Goal: Task Accomplishment & Management: Use online tool/utility

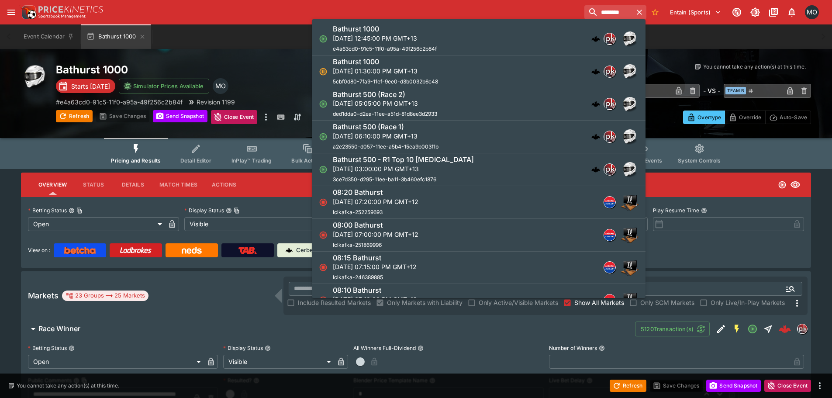
click at [585, 14] on input "********" at bounding box center [609, 12] width 48 height 14
click at [578, 12] on input "********" at bounding box center [605, 12] width 55 height 14
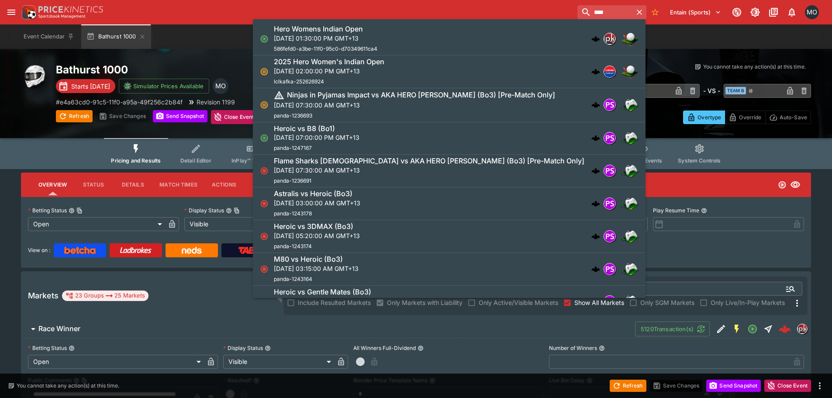
type input "****"
click at [377, 37] on p "[DATE] 01:30:00 PM GMT+13" at bounding box center [326, 38] width 104 height 9
click at [380, 35] on div "Event Calendar Bathurst 1000" at bounding box center [415, 36] width 797 height 24
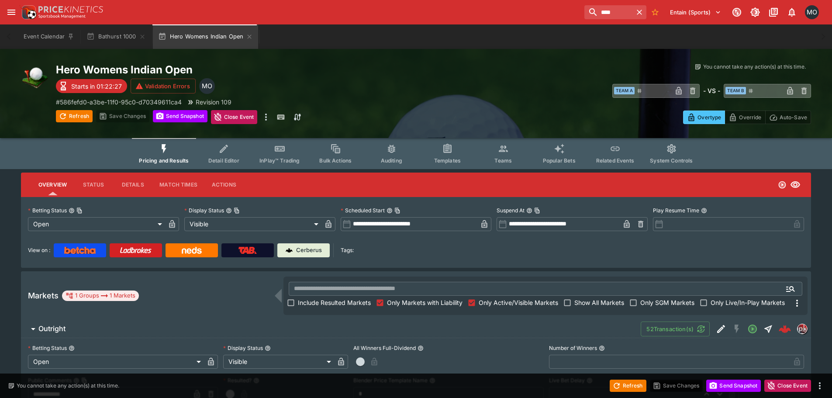
click at [462, 325] on span "Outright" at bounding box center [335, 328] width 595 height 9
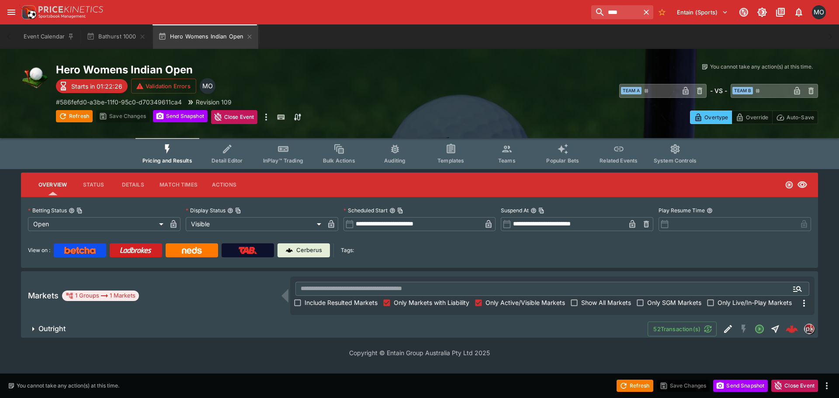
click at [362, 335] on button "Outright" at bounding box center [334, 328] width 626 height 17
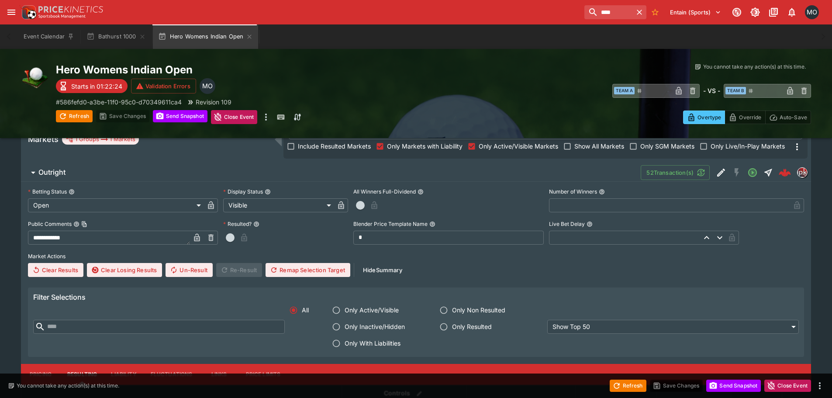
scroll to position [113, 0]
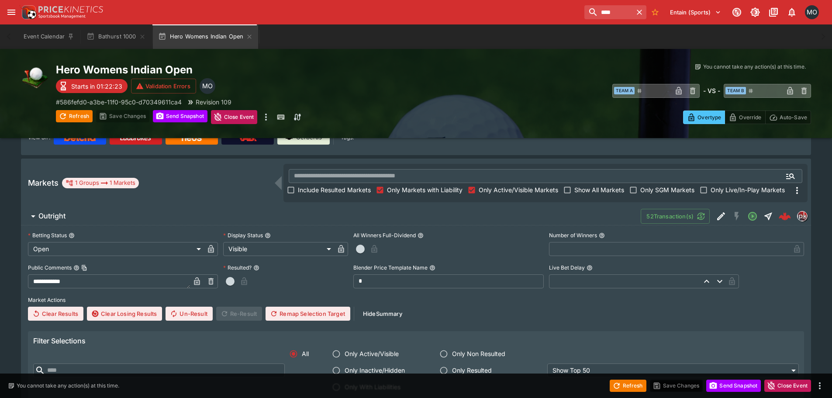
click at [59, 218] on h6 "Outright" at bounding box center [51, 215] width 27 height 9
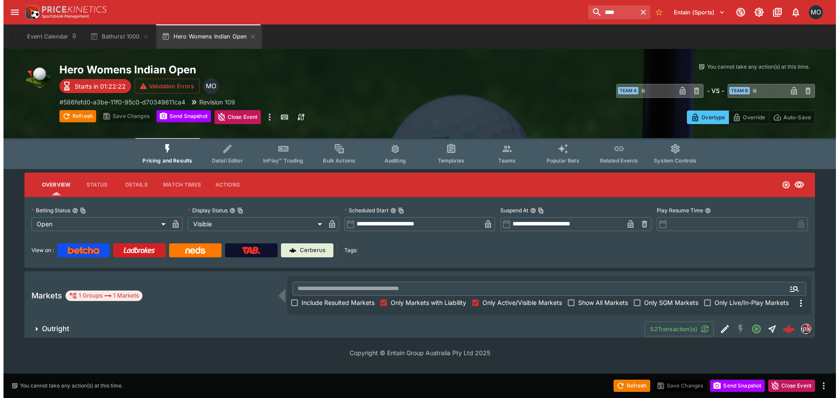
scroll to position [0, 0]
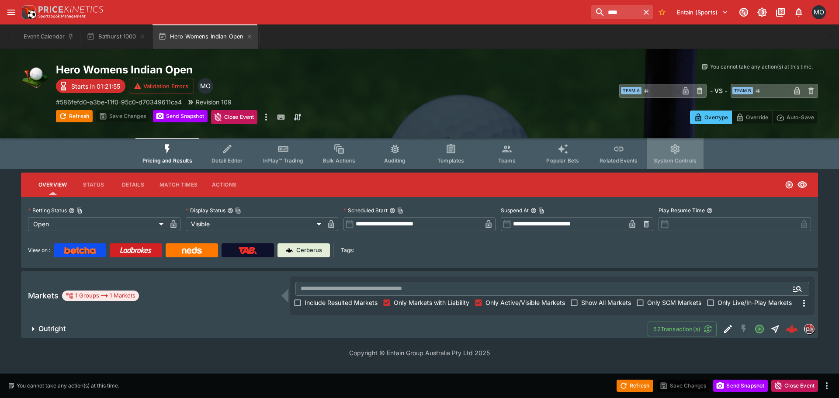
click at [676, 153] on icon "Event type filters" at bounding box center [674, 148] width 11 height 11
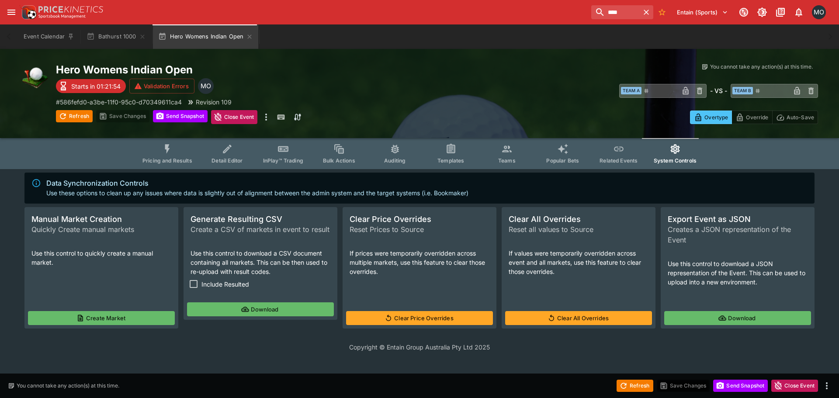
click at [230, 304] on button "Download" at bounding box center [260, 309] width 147 height 14
click at [110, 311] on button "Create Market" at bounding box center [101, 318] width 147 height 14
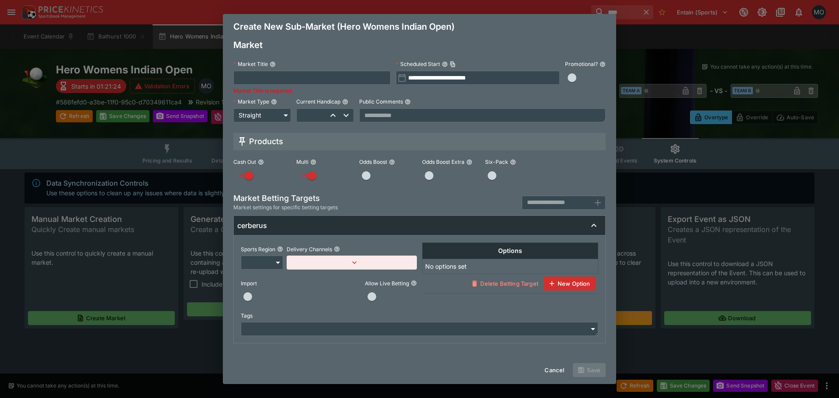
click at [284, 81] on input "text" at bounding box center [311, 78] width 157 height 14
type input "**********"
click at [270, 264] on body "**** Entain (Sports) 1 MO Event Calendar Bathurst 1000 Hero Womens Indian Open …" at bounding box center [419, 181] width 839 height 362
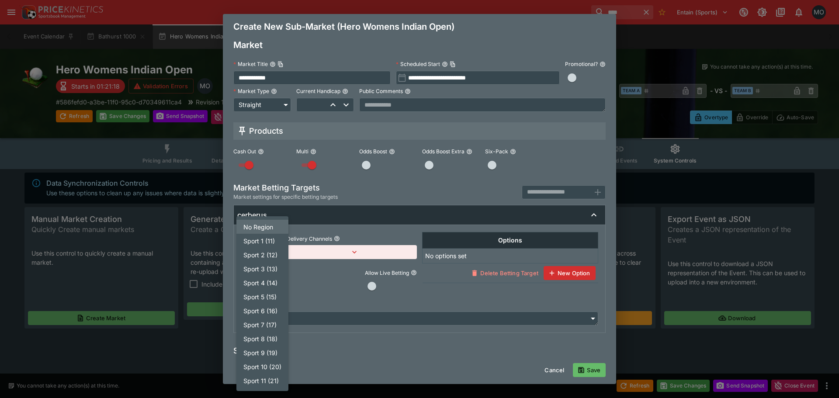
click at [269, 312] on li "Sport 6 (16)" at bounding box center [262, 311] width 52 height 14
type input "**"
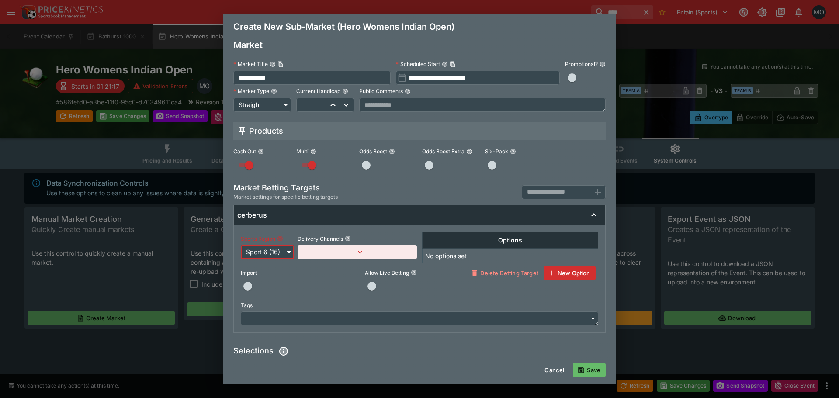
click at [249, 290] on span "button" at bounding box center [247, 286] width 9 height 9
click at [371, 290] on span "button" at bounding box center [371, 286] width 9 height 9
click at [374, 102] on textarea at bounding box center [482, 105] width 246 height 14
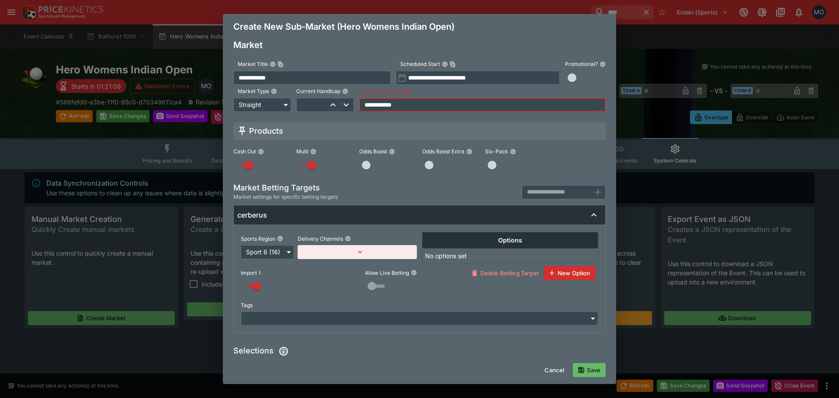
type textarea "**********"
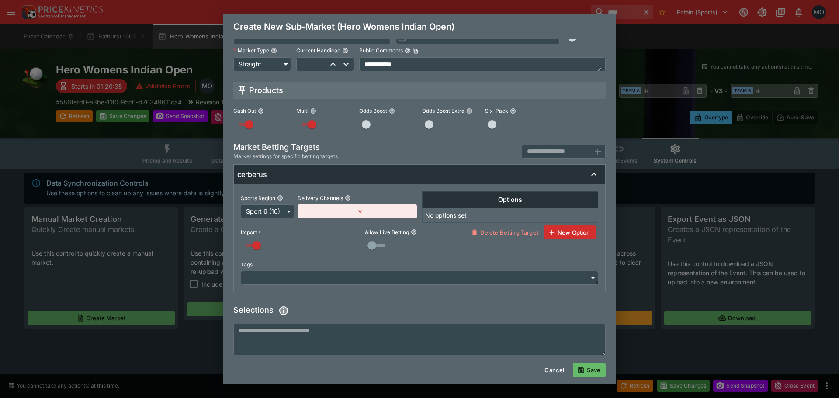
scroll to position [93, 0]
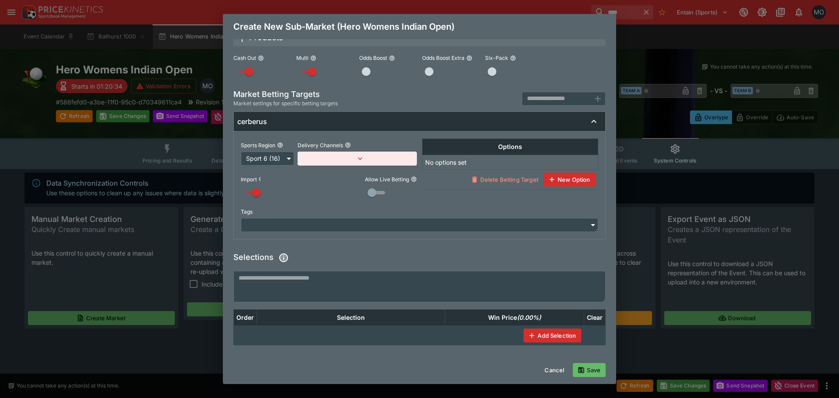
click at [343, 287] on textarea at bounding box center [419, 286] width 372 height 31
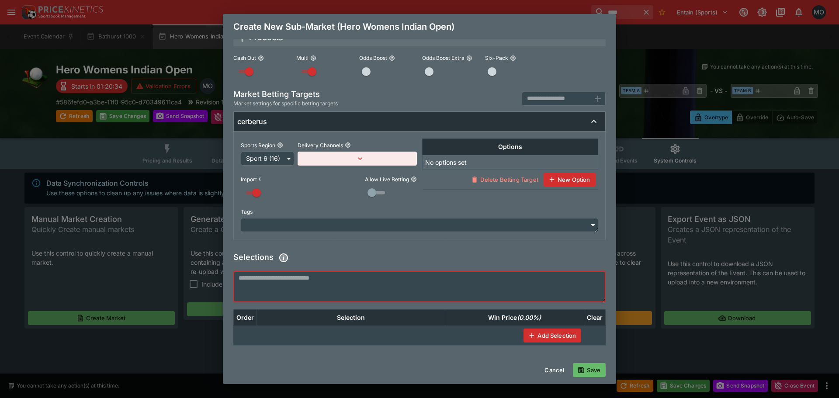
paste textarea
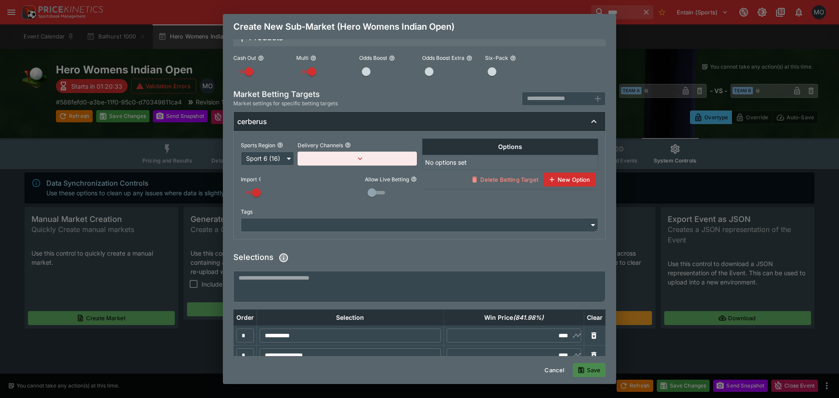
click at [586, 367] on button "Save" at bounding box center [589, 370] width 33 height 14
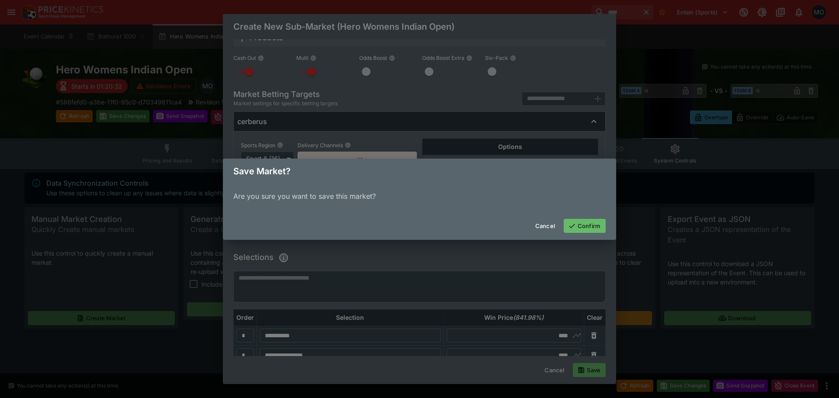
click at [579, 222] on button "Confirm" at bounding box center [585, 226] width 42 height 14
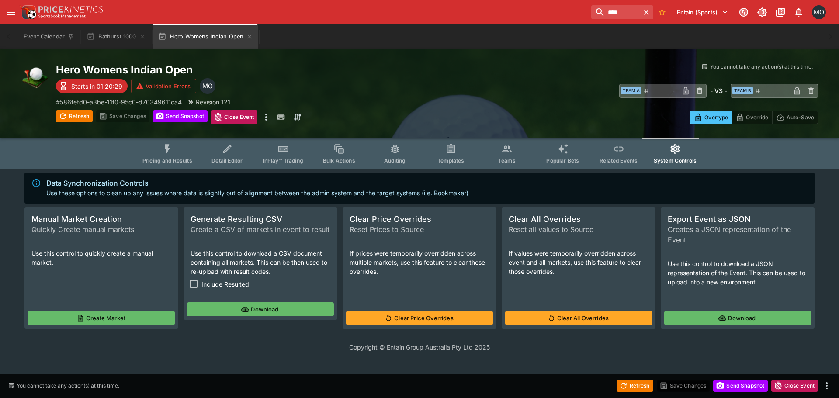
scroll to position [0, 0]
click at [179, 157] on span "Pricing and Results" at bounding box center [167, 160] width 50 height 7
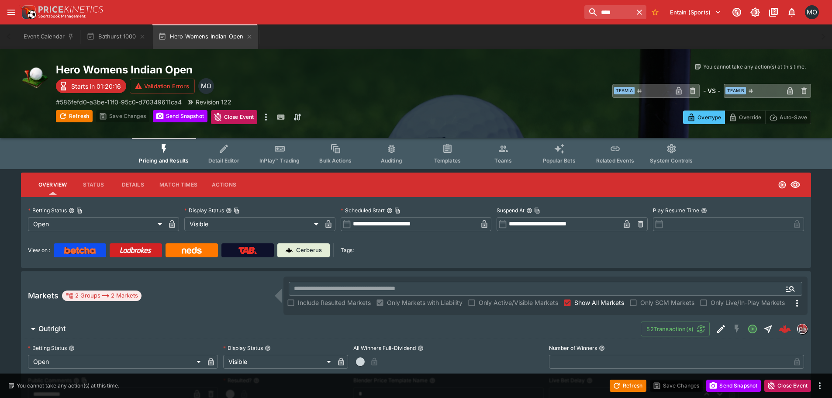
click at [655, 157] on span "System Controls" at bounding box center [671, 160] width 43 height 7
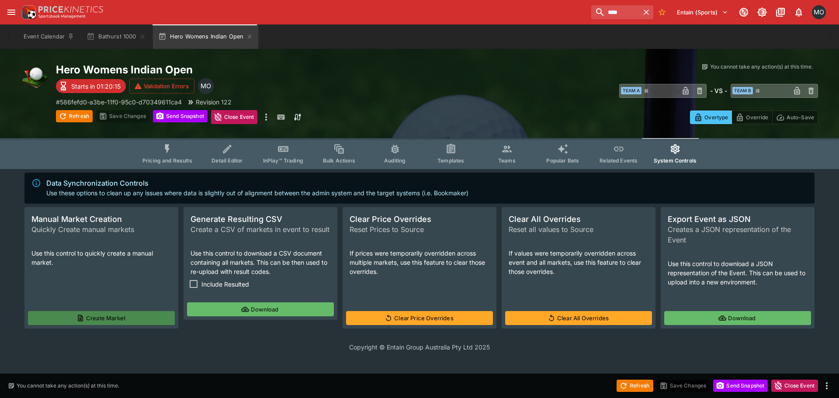
click at [97, 317] on button "Create Market" at bounding box center [101, 318] width 147 height 14
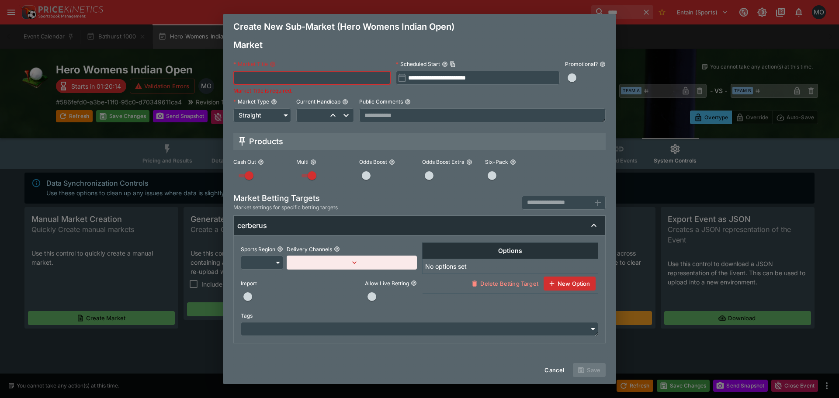
click at [244, 76] on input "text" at bounding box center [311, 78] width 157 height 14
click at [266, 76] on input "**********" at bounding box center [311, 78] width 157 height 14
type input "**********"
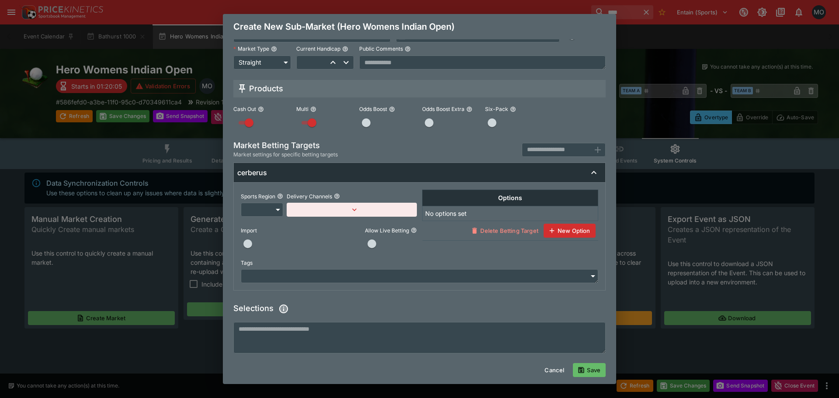
scroll to position [93, 0]
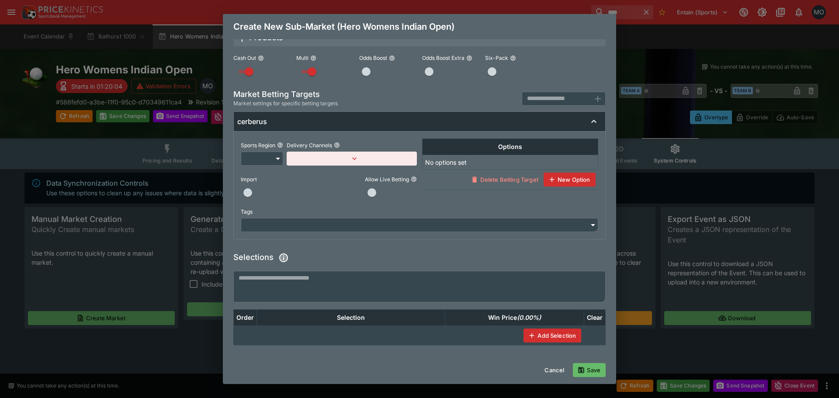
click at [322, 279] on textarea at bounding box center [419, 286] width 372 height 31
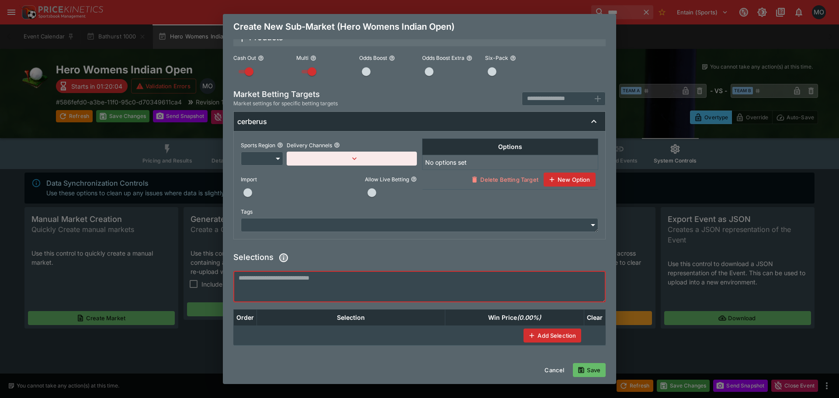
paste textarea
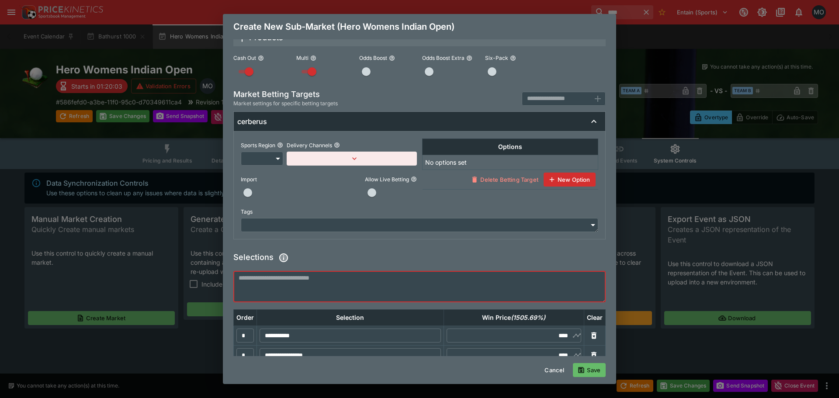
click at [266, 158] on body "**** Entain (Sports) 1 MO Event Calendar Bathurst 1000 Hero Womens Indian Open …" at bounding box center [419, 181] width 839 height 362
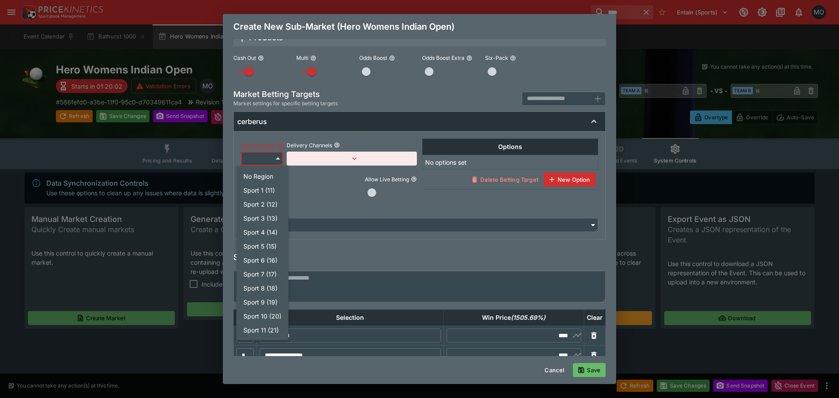
click at [272, 258] on li "Sport 6 (16)" at bounding box center [262, 260] width 52 height 14
type input "**"
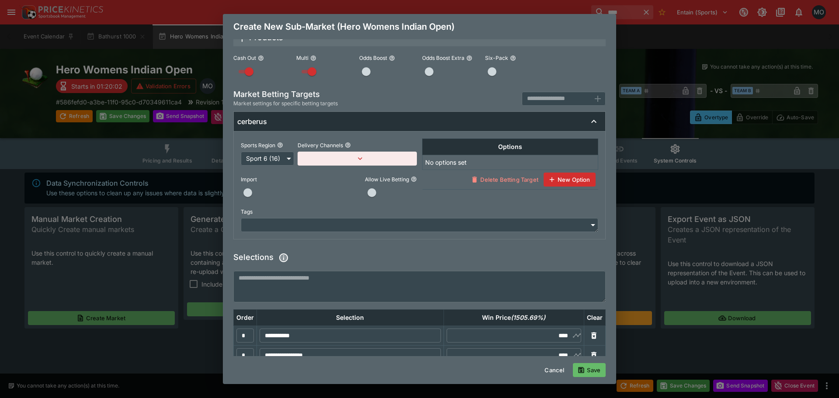
click at [333, 166] on div "Import Allow Live Betting" at bounding box center [329, 183] width 176 height 34
click at [333, 163] on button "button" at bounding box center [356, 159] width 119 height 14
click at [341, 179] on button "Add Target Brands" at bounding box center [335, 178] width 62 height 14
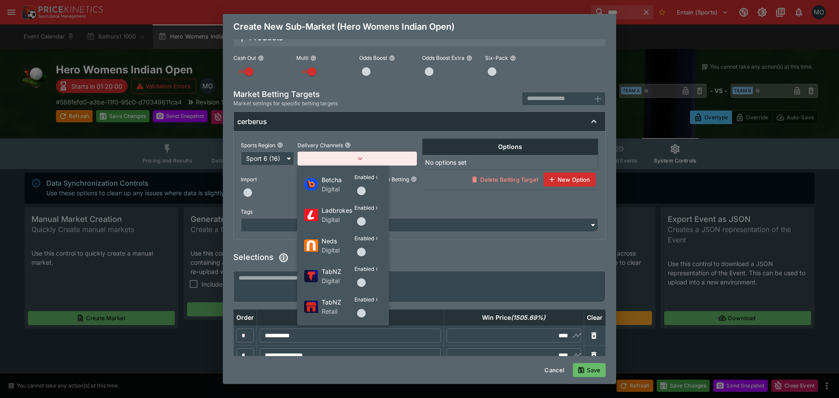
click at [360, 190] on span "button" at bounding box center [361, 191] width 9 height 9
drag, startPoint x: 363, startPoint y: 223, endPoint x: 363, endPoint y: 234, distance: 10.9
click at [363, 224] on span "button" at bounding box center [361, 221] width 9 height 9
click at [363, 252] on span "button" at bounding box center [361, 252] width 9 height 9
click at [359, 281] on span "button" at bounding box center [361, 282] width 9 height 9
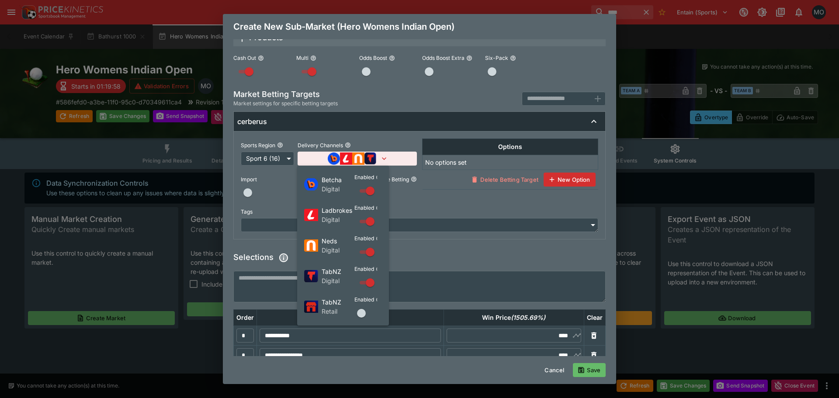
click at [357, 311] on span "button" at bounding box center [361, 313] width 9 height 9
click at [268, 207] on div at bounding box center [419, 199] width 839 height 398
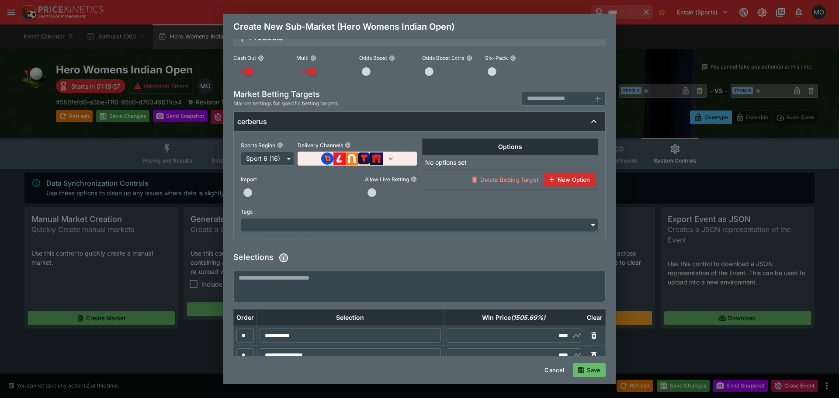
click at [243, 189] on button "button" at bounding box center [248, 193] width 14 height 14
click at [367, 196] on span "button" at bounding box center [371, 192] width 9 height 9
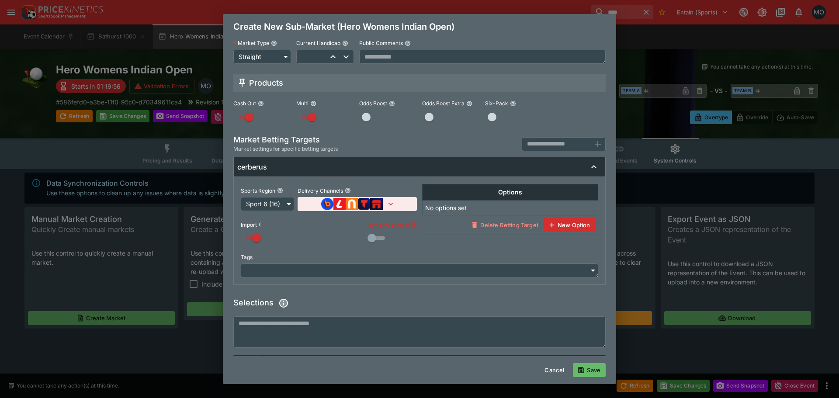
scroll to position [0, 0]
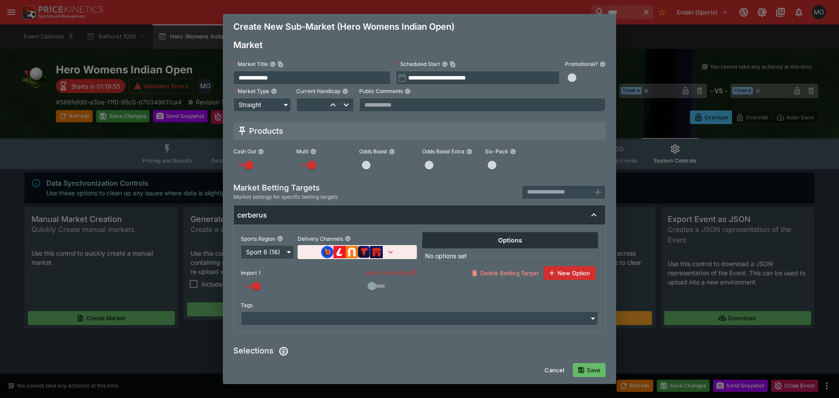
click at [425, 107] on textarea at bounding box center [482, 105] width 246 height 14
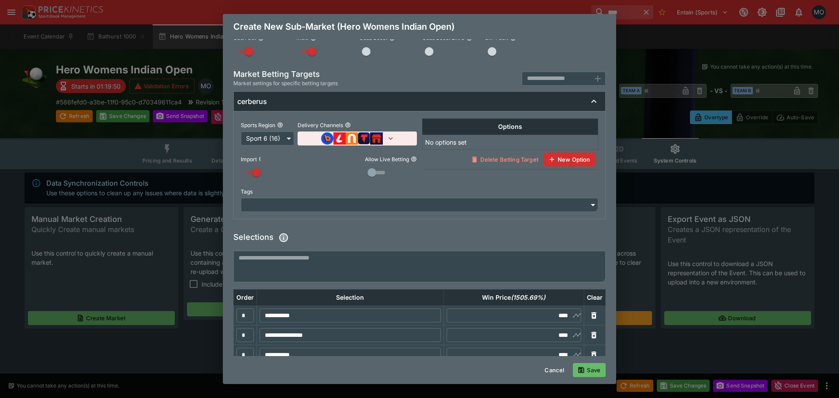
scroll to position [262, 0]
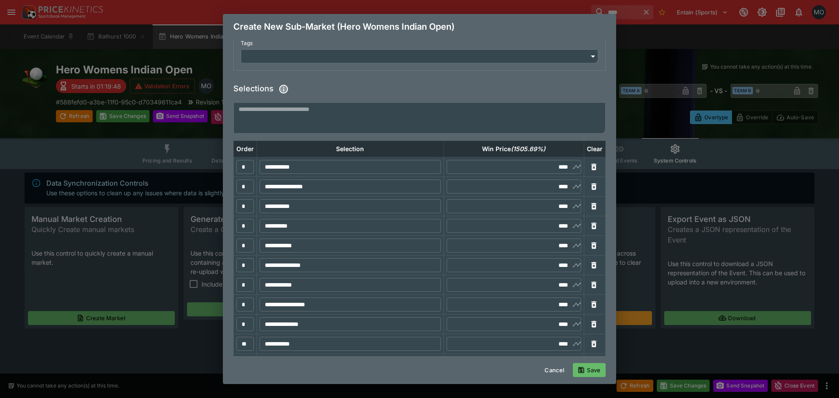
type textarea "**********"
click at [588, 368] on button "Save" at bounding box center [589, 370] width 33 height 14
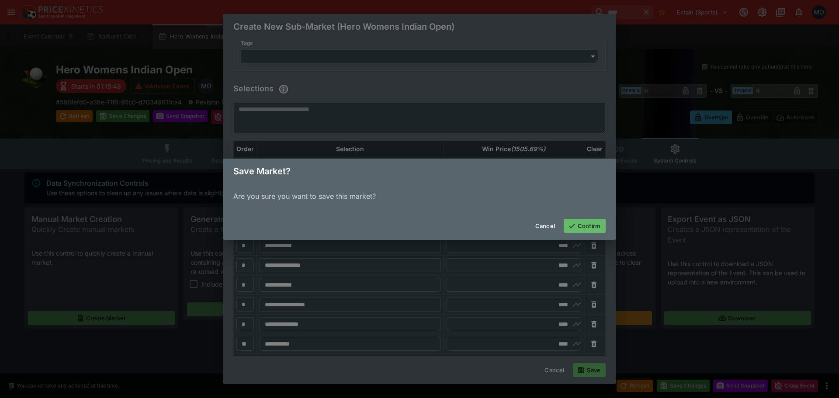
click at [578, 218] on div "Cancel Confirm" at bounding box center [419, 226] width 393 height 28
click at [578, 221] on button "Confirm" at bounding box center [585, 226] width 42 height 14
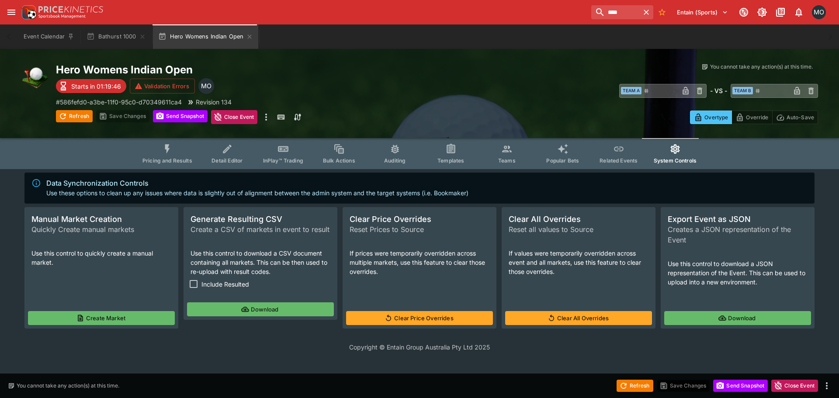
scroll to position [0, 0]
click at [174, 164] on button "Pricing and Results" at bounding box center [167, 153] width 64 height 31
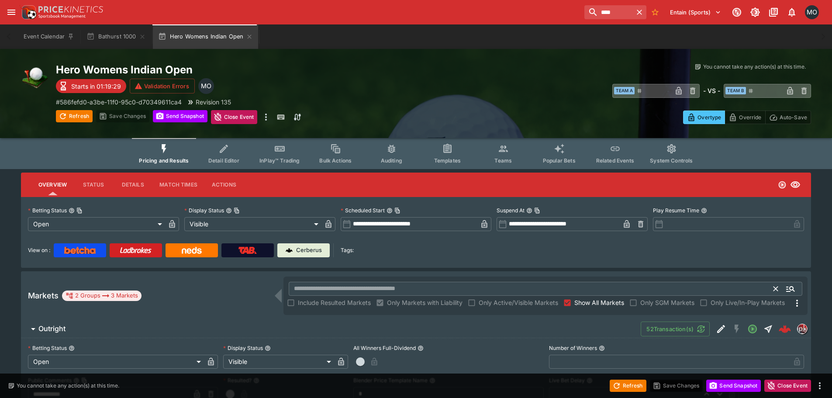
click at [415, 292] on input "text" at bounding box center [531, 289] width 485 height 14
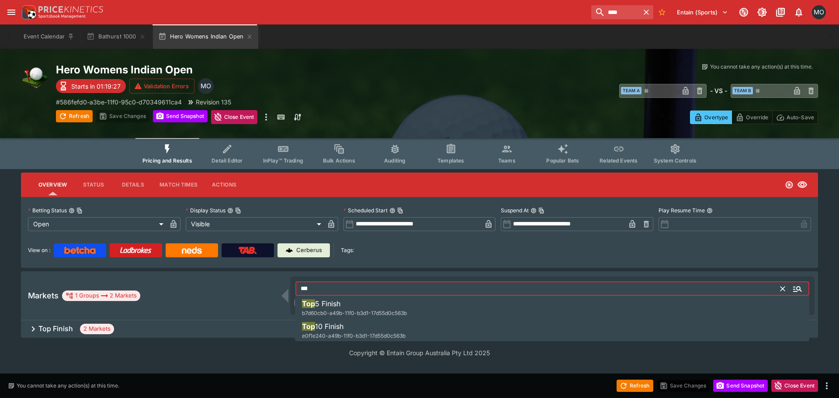
type input "***"
click at [162, 332] on div "Top Finish 2 Markets" at bounding box center [419, 328] width 797 height 17
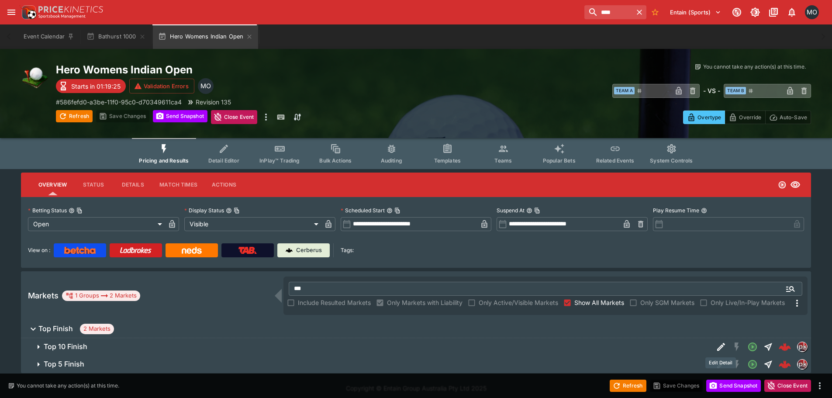
click at [717, 347] on icon "Edit Detail" at bounding box center [721, 347] width 10 height 10
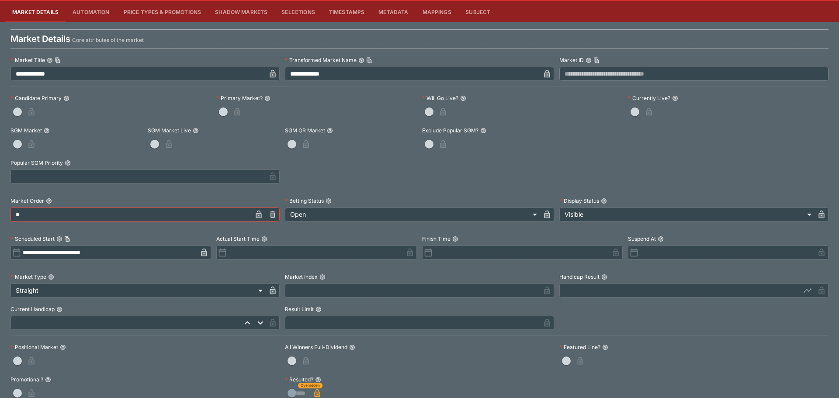
scroll to position [44, 0]
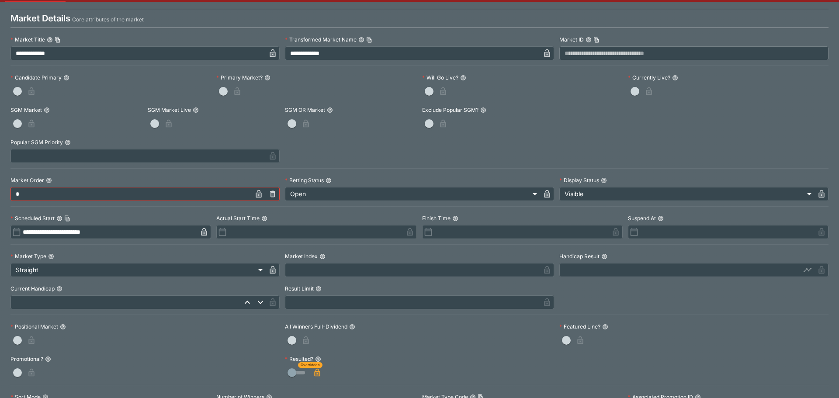
click at [16, 332] on label "Positional Market" at bounding box center [144, 326] width 269 height 13
click at [20, 339] on span "button" at bounding box center [17, 340] width 9 height 9
click at [42, 340] on icon "button" at bounding box center [43, 340] width 4 height 3
click at [435, 306] on input "text" at bounding box center [412, 302] width 255 height 14
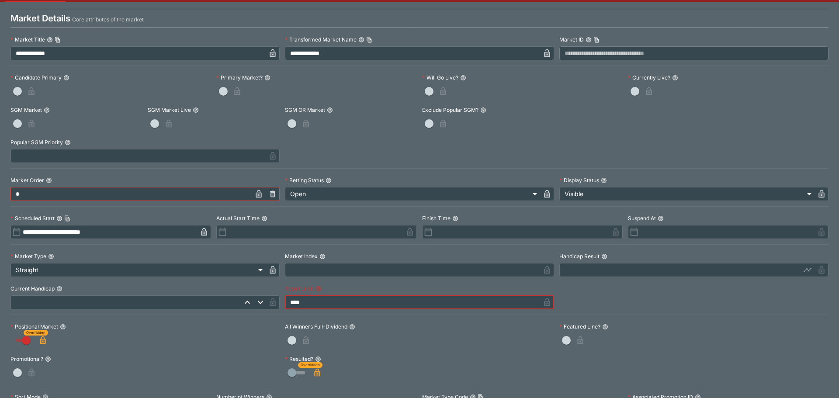
click at [460, 291] on label "Result Limit" at bounding box center [419, 288] width 269 height 13
type input "*****"
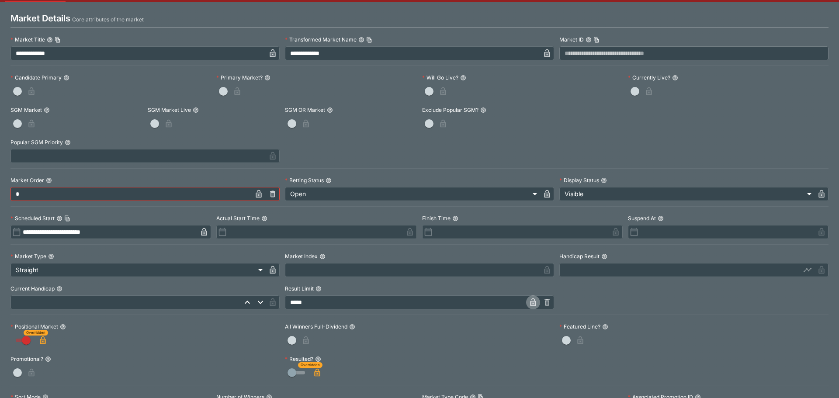
click at [530, 301] on icon "button" at bounding box center [533, 302] width 6 height 8
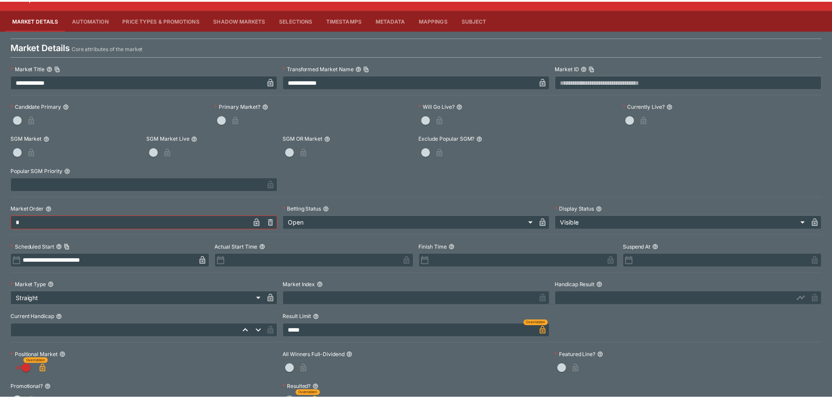
scroll to position [0, 0]
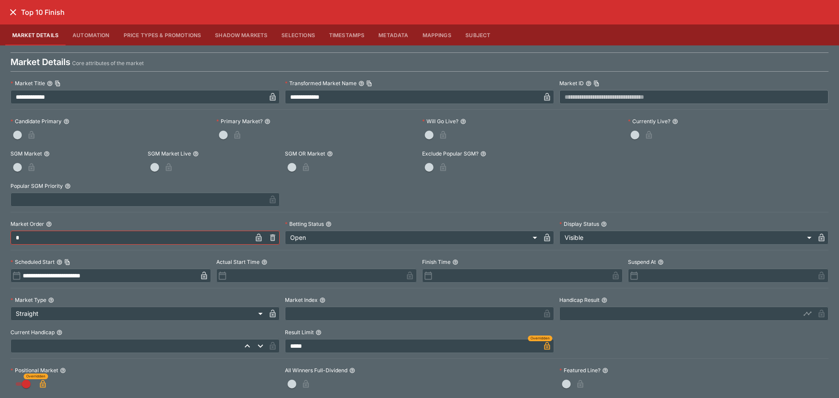
click at [14, 16] on icon "close" at bounding box center [13, 12] width 10 height 10
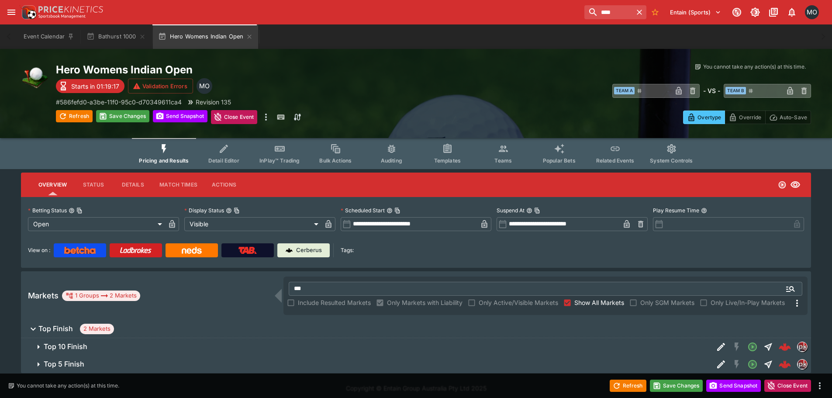
click at [719, 361] on icon "Edit Detail" at bounding box center [721, 364] width 10 height 10
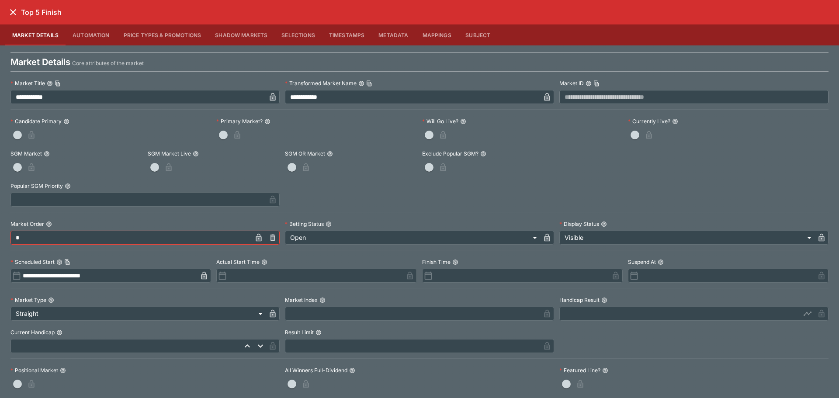
click at [326, 344] on input "text" at bounding box center [412, 346] width 255 height 14
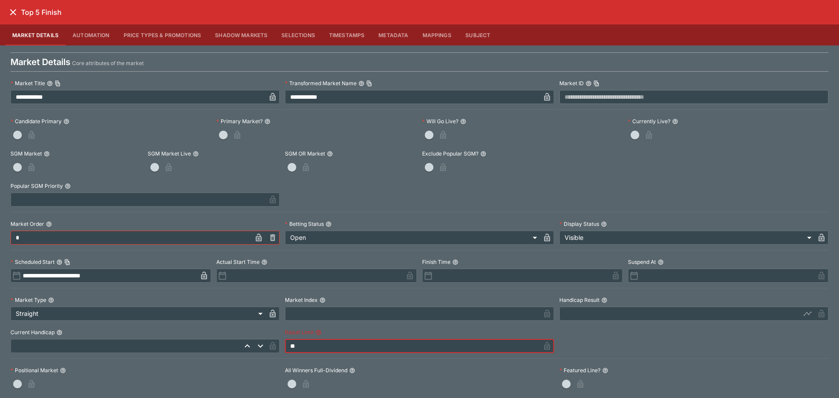
type input "*"
type input "*****"
drag, startPoint x: 384, startPoint y: 324, endPoint x: 411, endPoint y: 326, distance: 26.7
click at [383, 326] on div "**********" at bounding box center [419, 307] width 818 height 460
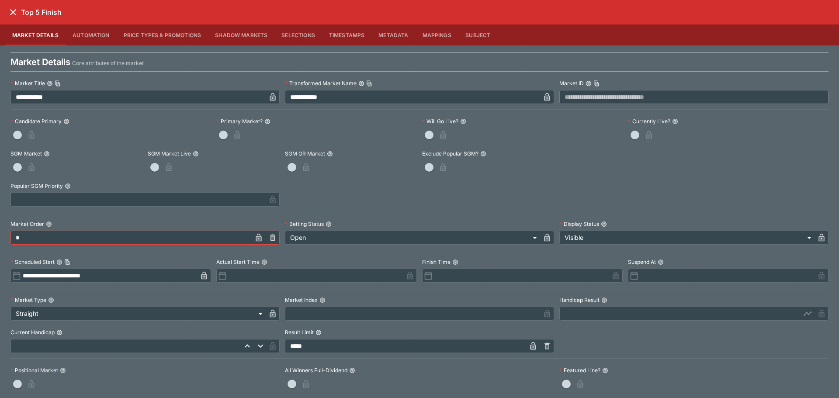
click at [529, 352] on button "button" at bounding box center [533, 346] width 14 height 14
click at [14, 382] on span "button" at bounding box center [17, 384] width 9 height 9
click at [44, 385] on icon "button" at bounding box center [43, 384] width 4 height 3
click at [14, 10] on icon "close" at bounding box center [13, 12] width 6 height 6
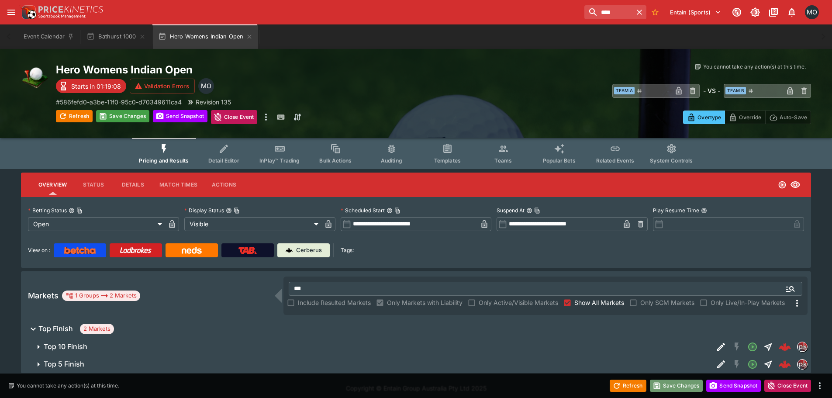
click at [653, 383] on icon "button" at bounding box center [657, 385] width 9 height 9
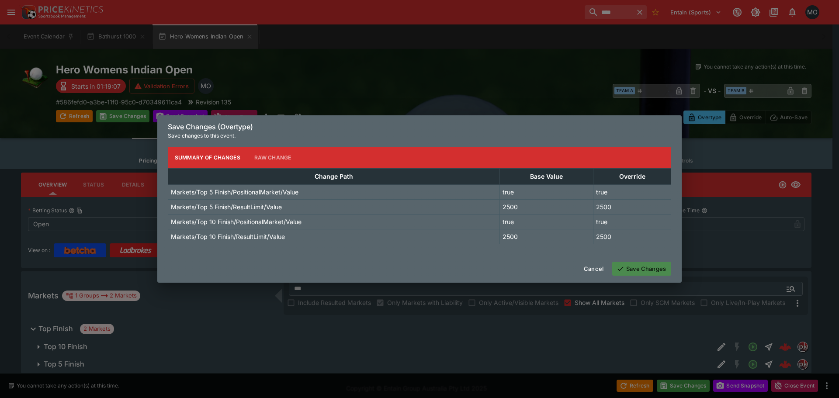
click at [627, 265] on button "Save Changes" at bounding box center [641, 269] width 59 height 14
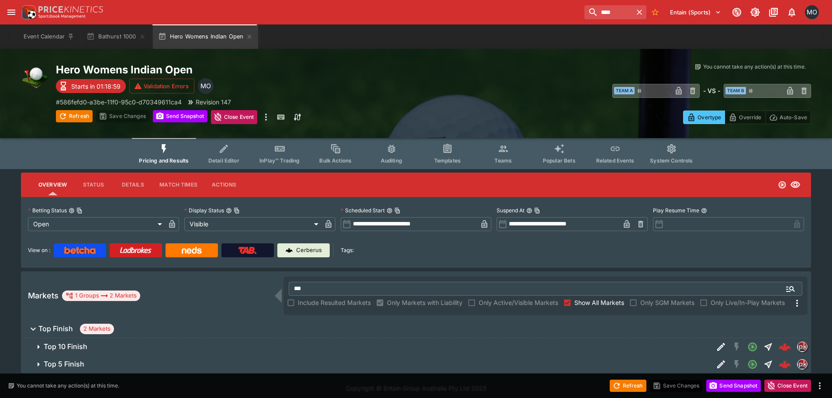
click at [266, 255] on link at bounding box center [247, 250] width 52 height 14
click at [272, 72] on h2 "Hero Womens Indian Open" at bounding box center [245, 70] width 378 height 14
click at [356, 65] on h2 "Hero Womens Indian Open" at bounding box center [245, 70] width 378 height 14
click at [212, 142] on button "Detail Editor" at bounding box center [224, 153] width 56 height 31
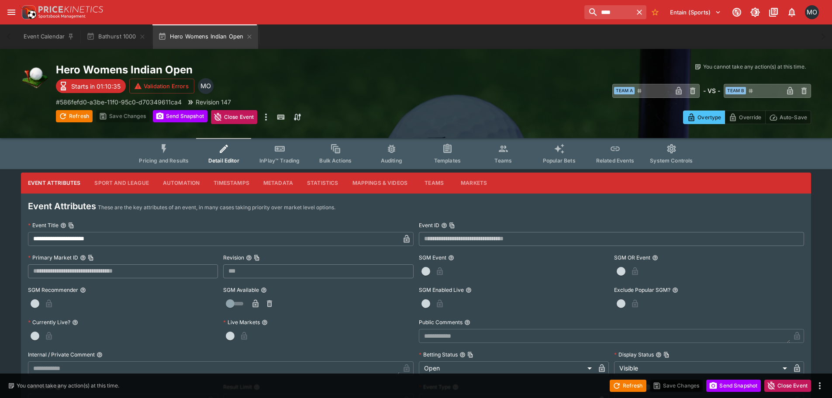
click at [422, 265] on button "button" at bounding box center [426, 271] width 14 height 14
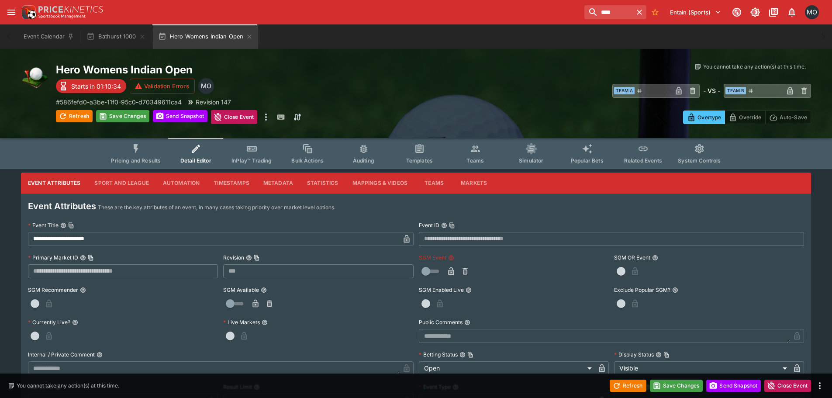
click at [450, 272] on icon "button" at bounding box center [451, 271] width 4 height 3
click at [677, 383] on button "Save Changes" at bounding box center [676, 386] width 53 height 12
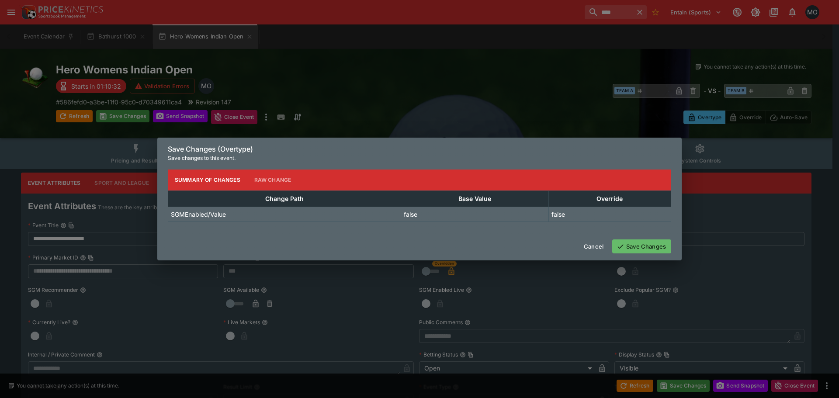
click at [636, 250] on button "Save Changes" at bounding box center [641, 246] width 59 height 14
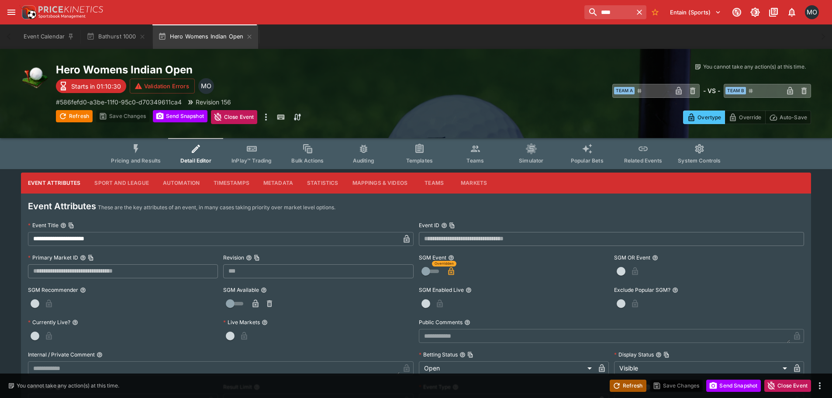
click at [618, 389] on icon "button" at bounding box center [616, 385] width 9 height 9
click at [138, 148] on icon "Event type filters" at bounding box center [136, 148] width 5 height 9
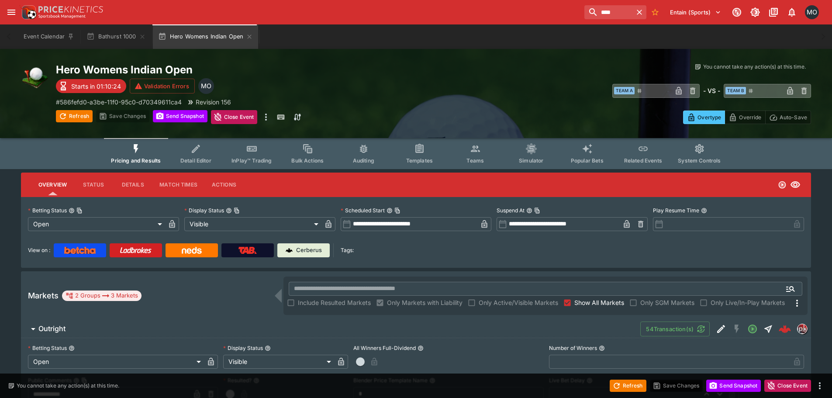
click at [443, 325] on span "Outright" at bounding box center [335, 328] width 595 height 9
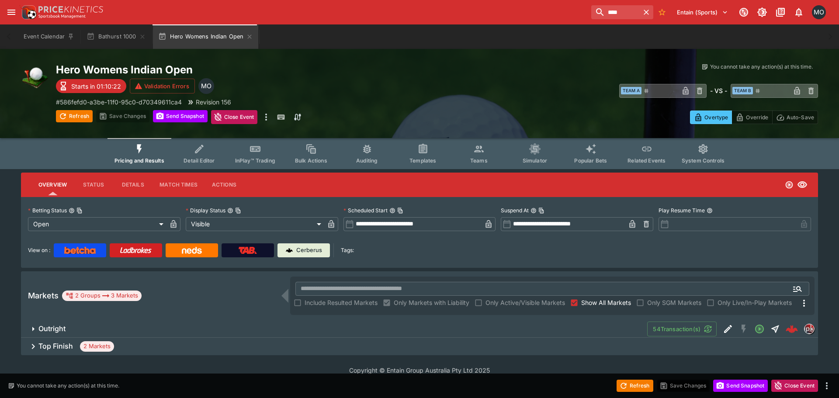
click at [464, 345] on div "Top Finish 2 Markets" at bounding box center [419, 346] width 797 height 17
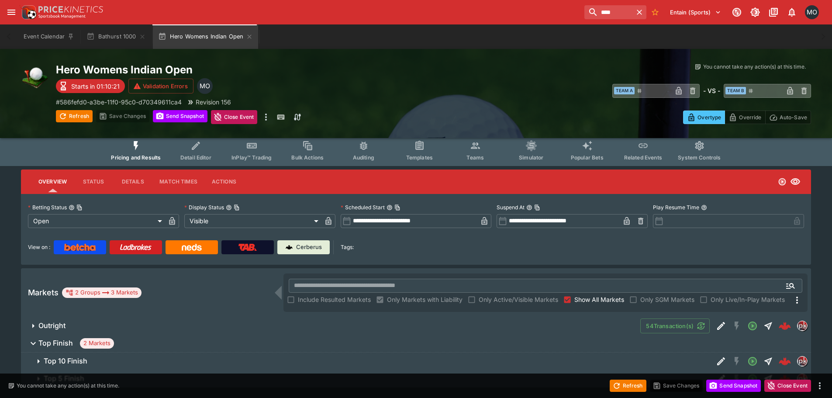
scroll to position [23, 0]
